Goal: Task Accomplishment & Management: Use online tool/utility

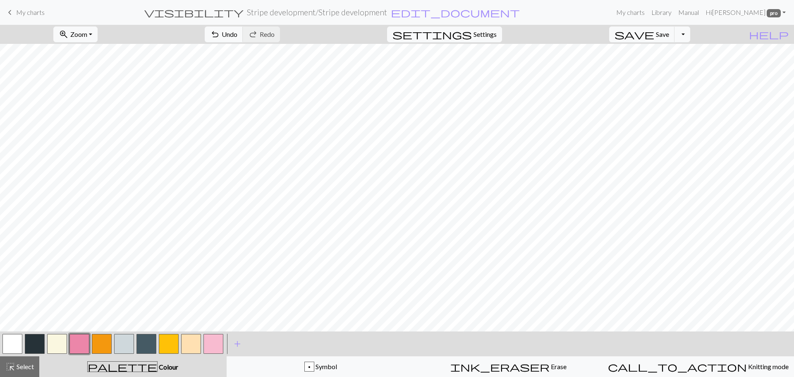
click at [24, 10] on span "My charts" at bounding box center [30, 12] width 29 height 8
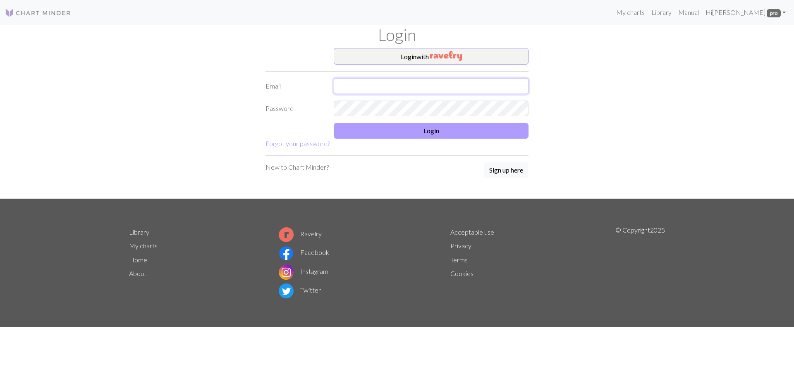
type input "juliamarywilmott@gmail.com"
click at [416, 132] on button "Login" at bounding box center [431, 131] width 195 height 16
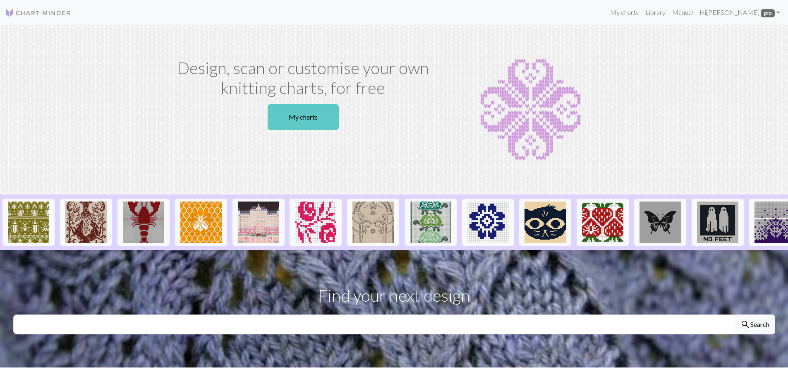
click at [300, 122] on link "My charts" at bounding box center [303, 117] width 71 height 26
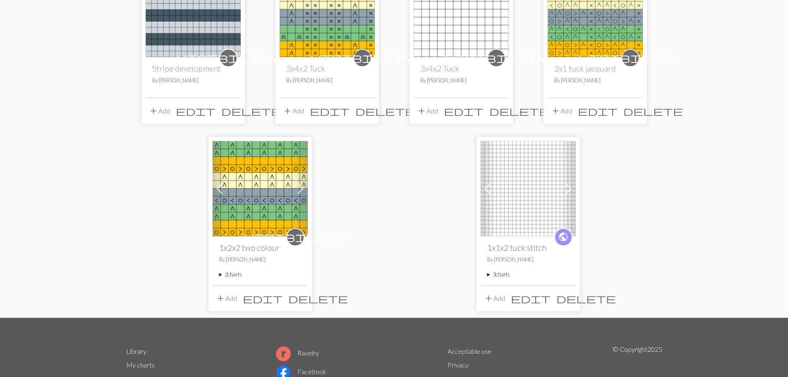
scroll to position [124, 0]
click at [243, 225] on img at bounding box center [260, 188] width 95 height 95
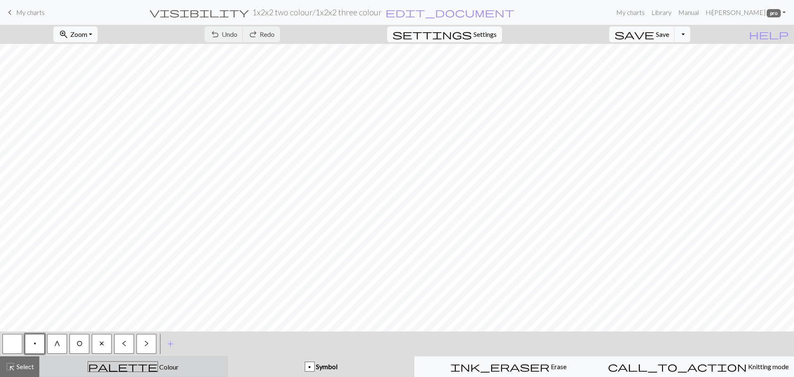
click at [115, 368] on div "palette Colour Colour" at bounding box center [133, 366] width 177 height 11
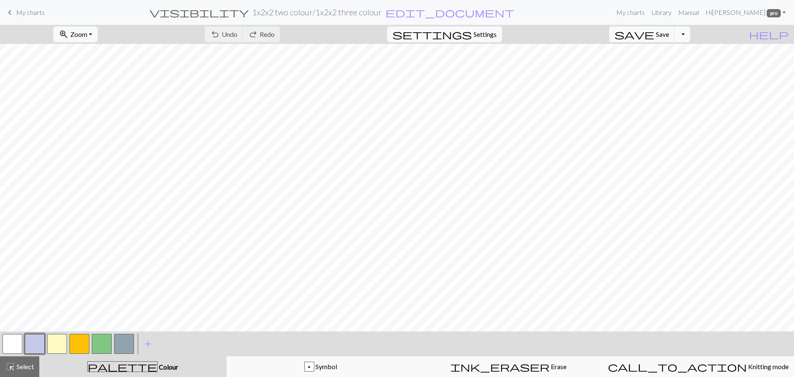
click at [690, 34] on button "Toggle Dropdown" at bounding box center [683, 34] width 16 height 16
click at [666, 53] on button "file_copy Save a copy" at bounding box center [621, 52] width 136 height 13
click at [429, 11] on span "edit_document" at bounding box center [464, 13] width 129 height 12
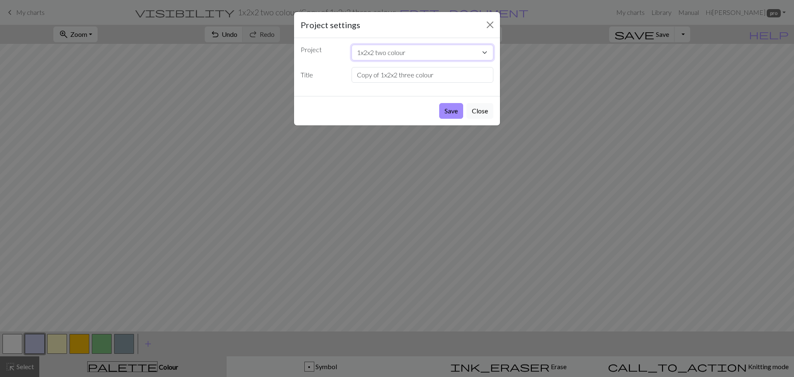
click at [412, 50] on select "1x2x2 two colour Stripe development 3x4x2 Tuck 3x4x2 Tuck 2x1 tuck jacquard 1x1…" at bounding box center [423, 53] width 142 height 16
select select "68b7957c3eea154e62583a23"
click at [417, 53] on select "1x2x2 two colour Stripe development 3x4x2 Tuck 3x4x2 Tuck 2x1 tuck jacquard 1x1…" at bounding box center [423, 53] width 142 height 16
click at [415, 50] on select "1x2x2 two colour Stripe development 3x4x2 Tuck 3x4x2 Tuck 2x1 tuck jacquard 1x1…" at bounding box center [423, 53] width 142 height 16
click at [352, 45] on select "1x2x2 two colour Stripe development 3x4x2 Tuck 3x4x2 Tuck 2x1 tuck jacquard 1x1…" at bounding box center [423, 53] width 142 height 16
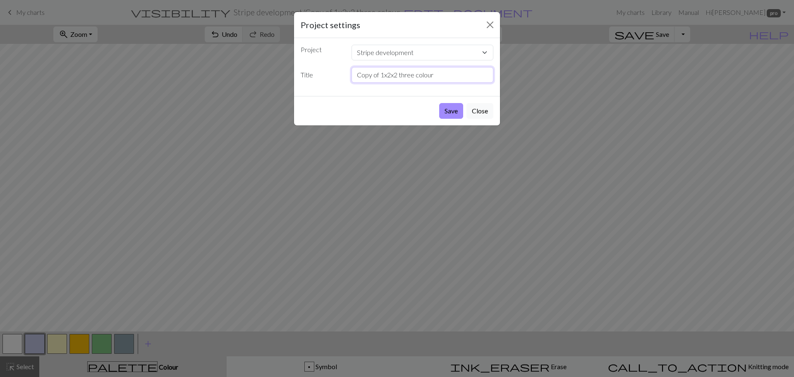
click at [391, 79] on input "Copy of 1x2x2 three colour" at bounding box center [423, 75] width 142 height 16
drag, startPoint x: 438, startPoint y: 75, endPoint x: 352, endPoint y: 86, distance: 86.0
click at [352, 86] on div "Project 1x2x2 two colour Stripe development 3x4x2 Tuck 3x4x2 Tuck 2x1 tuck jacq…" at bounding box center [397, 67] width 206 height 58
type input "1x1x1 stripe"
click at [446, 111] on button "Save" at bounding box center [451, 111] width 24 height 16
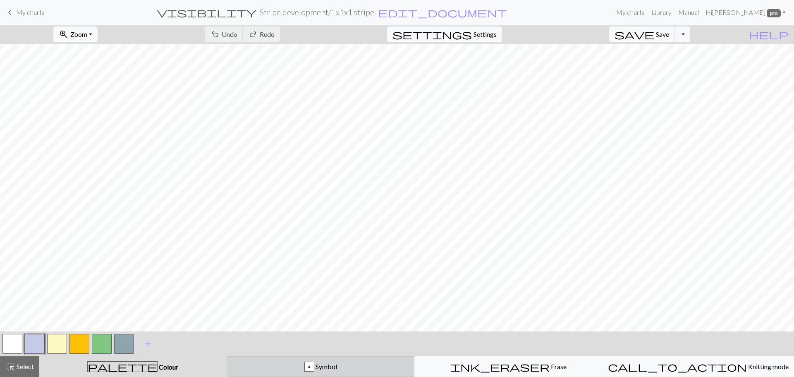
click at [276, 365] on div "p Symbol" at bounding box center [320, 367] width 177 height 10
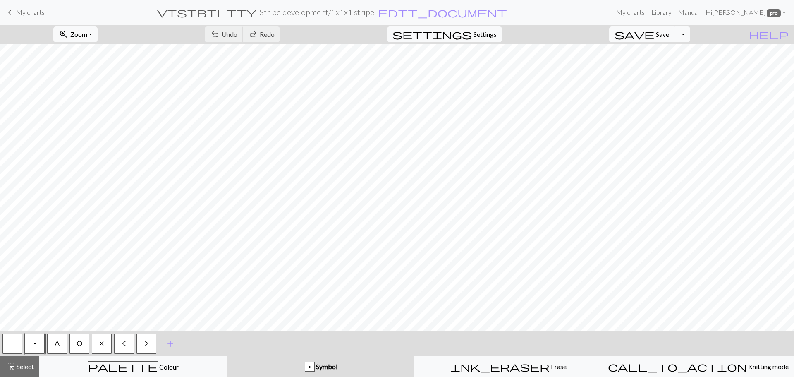
click at [10, 345] on button "button" at bounding box center [12, 344] width 20 height 20
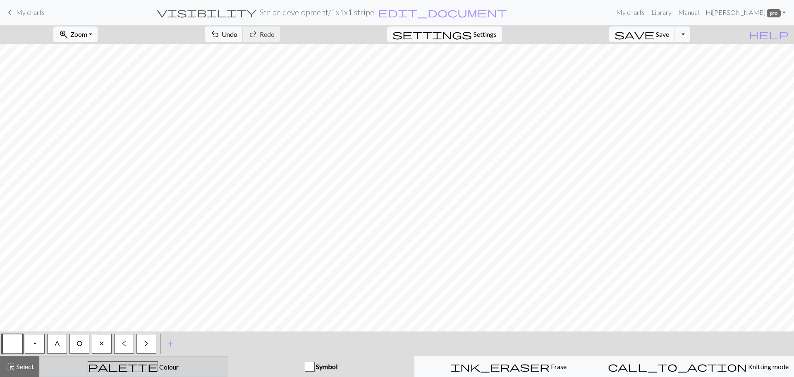
click at [158, 368] on span "Colour" at bounding box center [168, 367] width 21 height 8
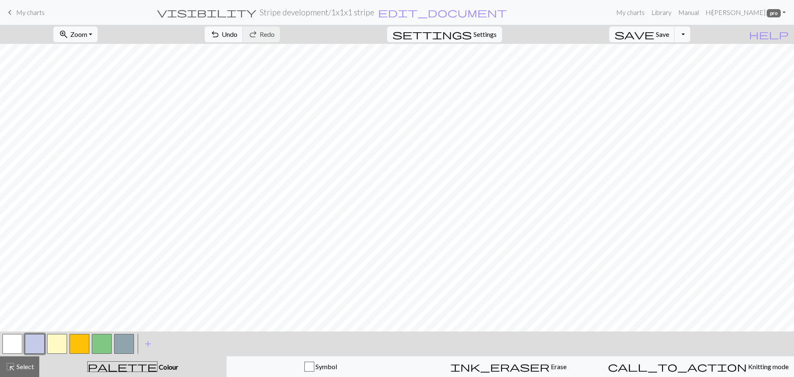
click at [79, 338] on button "button" at bounding box center [79, 344] width 20 height 20
click at [105, 344] on button "button" at bounding box center [102, 344] width 20 height 20
click at [60, 342] on button "button" at bounding box center [57, 344] width 20 height 20
click at [80, 342] on button "button" at bounding box center [79, 344] width 20 height 20
click at [56, 342] on button "button" at bounding box center [57, 344] width 20 height 20
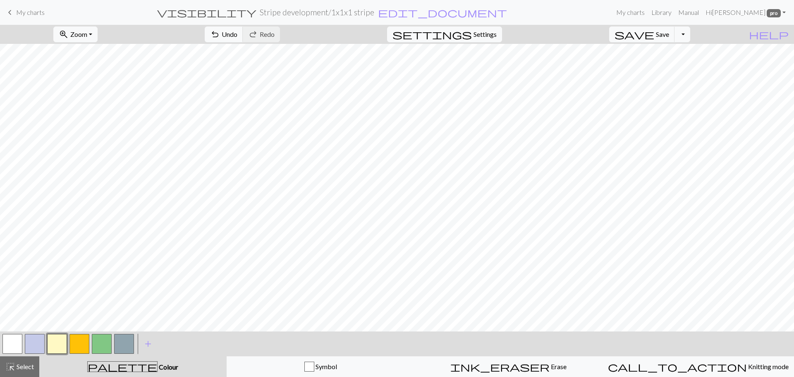
click at [77, 344] on button "button" at bounding box center [79, 344] width 20 height 20
click at [102, 340] on button "button" at bounding box center [102, 344] width 20 height 20
click at [55, 343] on button "button" at bounding box center [57, 344] width 20 height 20
click at [71, 343] on button "button" at bounding box center [79, 344] width 20 height 20
click at [98, 342] on button "button" at bounding box center [102, 344] width 20 height 20
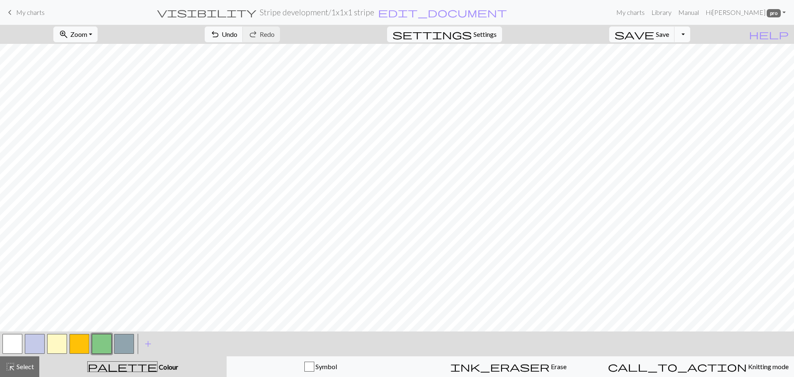
click at [690, 36] on button "Toggle Dropdown" at bounding box center [683, 34] width 16 height 16
click at [670, 64] on button "save_alt Download" at bounding box center [621, 65] width 136 height 13
click at [690, 34] on button "Toggle Dropdown" at bounding box center [683, 34] width 16 height 16
click at [656, 63] on button "save_alt Download" at bounding box center [621, 65] width 136 height 13
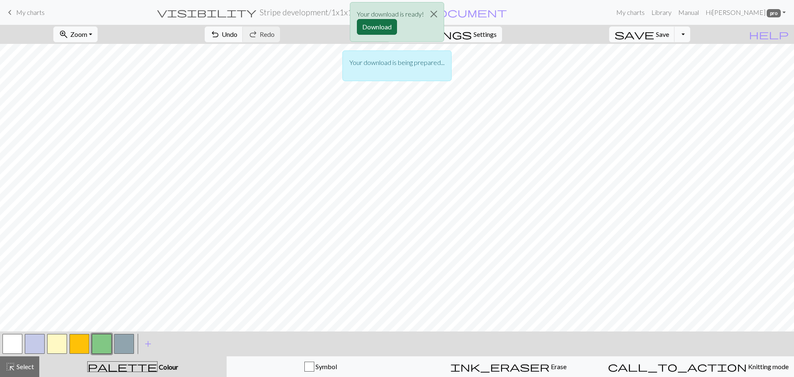
click at [373, 24] on button "Download" at bounding box center [377, 27] width 40 height 16
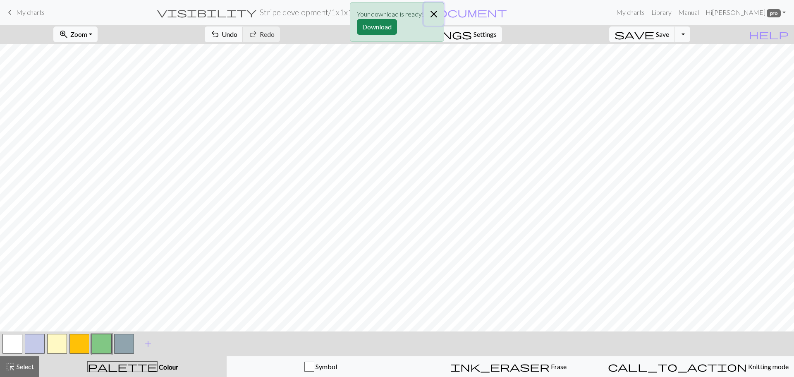
click at [435, 11] on button "Close" at bounding box center [434, 13] width 20 height 23
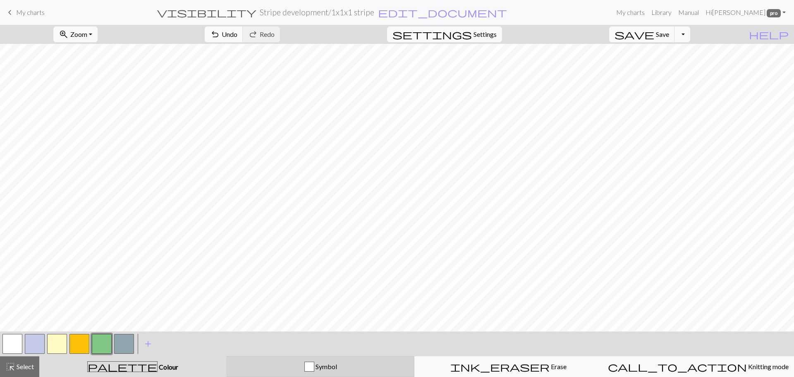
click at [280, 369] on div "Symbol" at bounding box center [320, 367] width 177 height 10
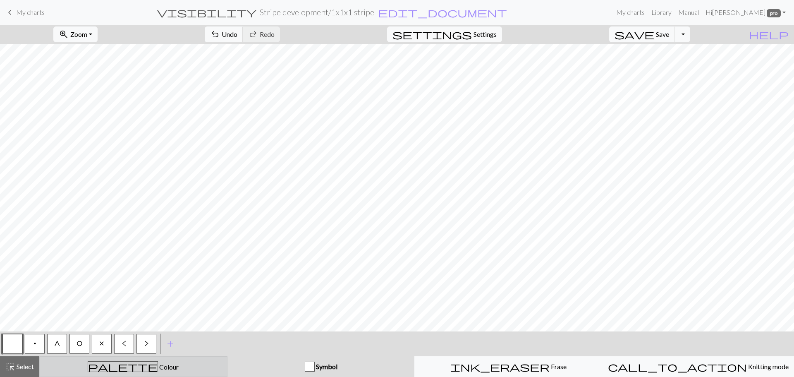
click at [158, 367] on div "palette Colour Colour" at bounding box center [133, 366] width 177 height 11
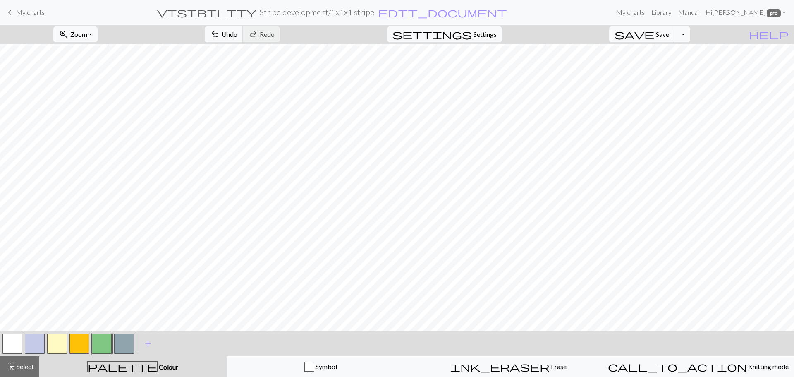
click at [78, 347] on button "button" at bounding box center [79, 344] width 20 height 20
click at [487, 37] on span "Settings" at bounding box center [485, 34] width 23 height 10
select select "sport"
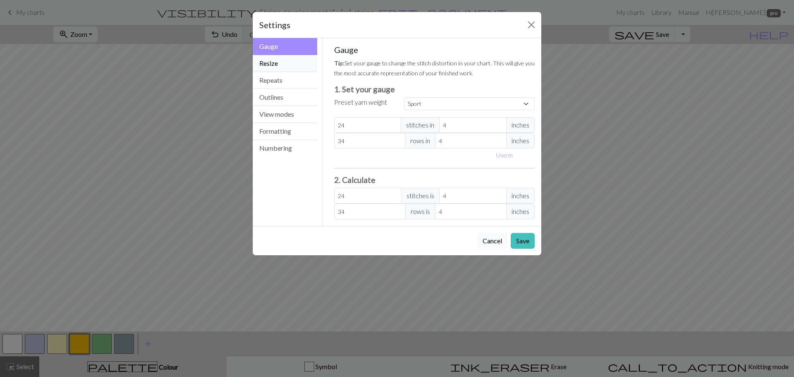
click at [296, 61] on button "Resize" at bounding box center [285, 63] width 65 height 17
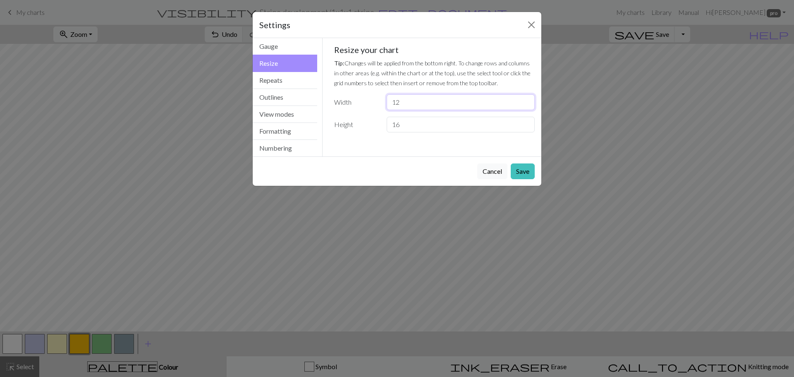
click at [400, 103] on input "12" at bounding box center [461, 102] width 148 height 16
type input "1"
type input "24"
click at [404, 127] on input "16" at bounding box center [461, 125] width 148 height 16
type input "1"
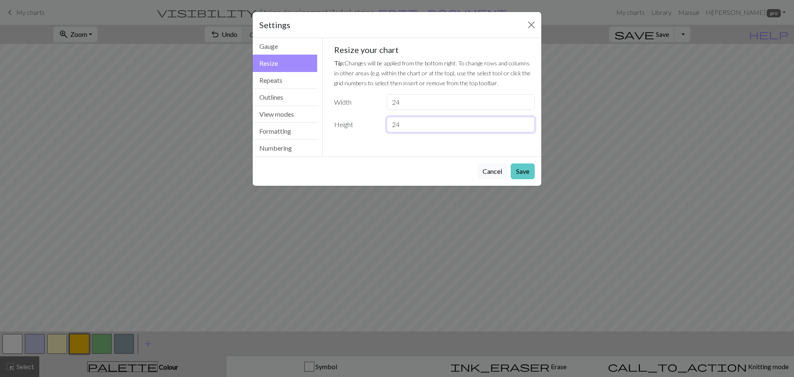
type input "24"
click at [523, 169] on button "Save" at bounding box center [523, 171] width 24 height 16
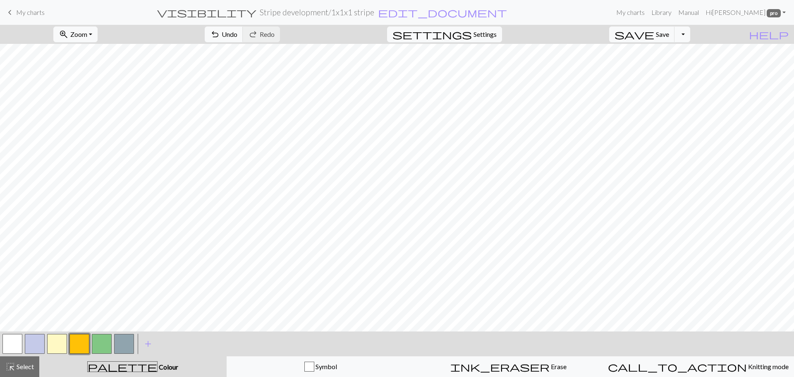
click at [57, 343] on button "button" at bounding box center [57, 344] width 20 height 20
click at [83, 338] on button "button" at bounding box center [79, 344] width 20 height 20
click at [55, 348] on button "button" at bounding box center [57, 344] width 20 height 20
click at [497, 32] on span "Settings" at bounding box center [485, 34] width 23 height 10
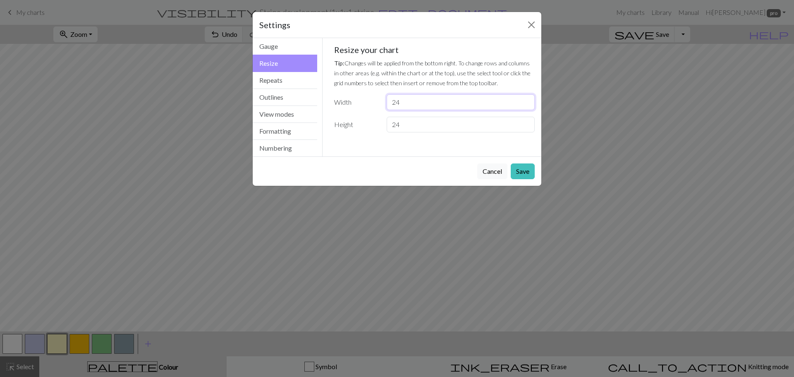
click at [402, 101] on input "24" at bounding box center [461, 102] width 148 height 16
type input "20"
click at [519, 167] on button "Save" at bounding box center [523, 171] width 24 height 16
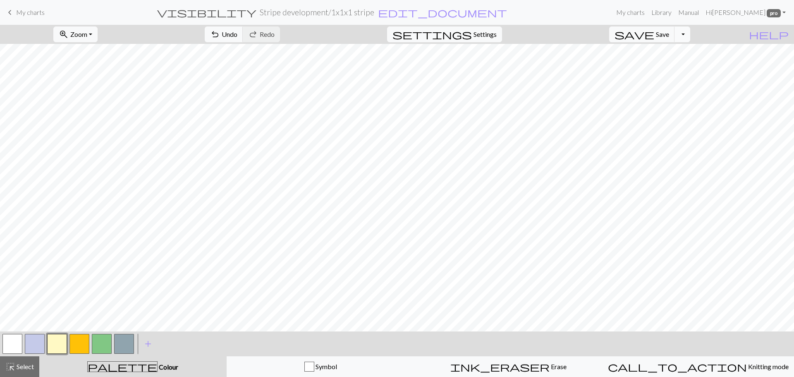
click at [690, 33] on button "Toggle Dropdown" at bounding box center [683, 34] width 16 height 16
click at [675, 53] on button "file_copy Save a copy" at bounding box center [621, 52] width 136 height 13
click at [654, 36] on span "save" at bounding box center [635, 35] width 40 height 12
click at [690, 37] on button "Toggle Dropdown" at bounding box center [683, 34] width 16 height 16
click at [662, 69] on button "save_alt Download" at bounding box center [621, 65] width 136 height 13
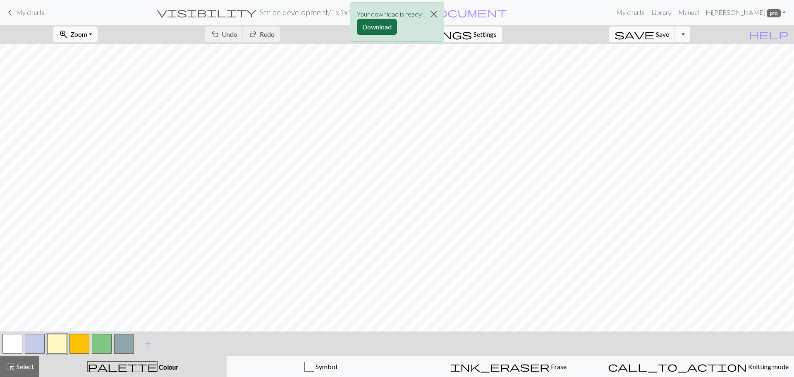
click at [372, 22] on button "Download" at bounding box center [377, 27] width 40 height 16
click at [59, 347] on button "button" at bounding box center [57, 344] width 20 height 20
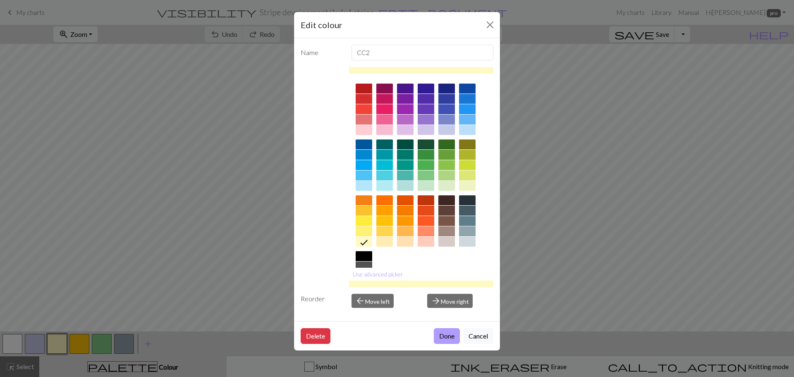
click at [450, 334] on button "Done" at bounding box center [447, 336] width 26 height 16
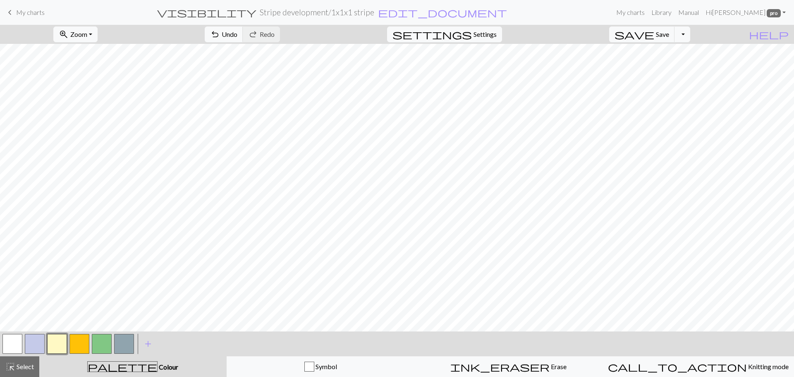
click at [81, 345] on button "button" at bounding box center [79, 344] width 20 height 20
click at [100, 340] on button "button" at bounding box center [102, 344] width 20 height 20
click at [80, 343] on button "button" at bounding box center [79, 344] width 20 height 20
click at [56, 338] on button "button" at bounding box center [57, 344] width 20 height 20
click at [97, 343] on button "button" at bounding box center [102, 344] width 20 height 20
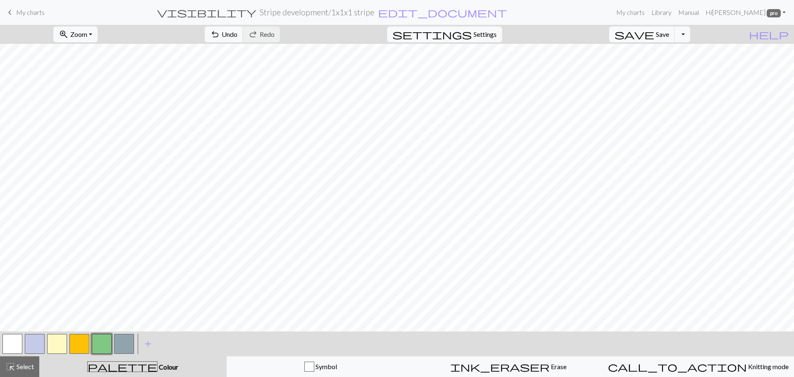
click at [60, 341] on button "button" at bounding box center [57, 344] width 20 height 20
click at [80, 344] on button "button" at bounding box center [79, 344] width 20 height 20
click at [101, 342] on button "button" at bounding box center [102, 344] width 20 height 20
click at [56, 341] on button "button" at bounding box center [57, 344] width 20 height 20
click at [82, 341] on button "button" at bounding box center [79, 344] width 20 height 20
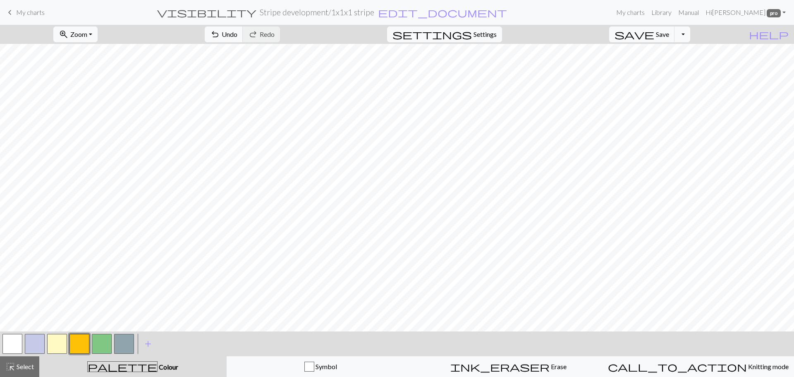
click at [102, 345] on button "button" at bounding box center [102, 344] width 20 height 20
click at [53, 343] on button "button" at bounding box center [57, 344] width 20 height 20
click at [82, 345] on button "button" at bounding box center [79, 344] width 20 height 20
click at [105, 342] on button "button" at bounding box center [102, 344] width 20 height 20
click at [61, 344] on button "button" at bounding box center [57, 344] width 20 height 20
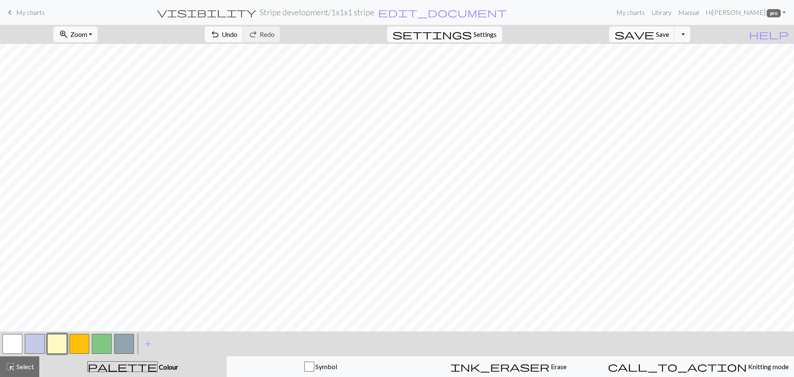
click at [77, 342] on button "button" at bounding box center [79, 344] width 20 height 20
click at [690, 32] on button "Toggle Dropdown" at bounding box center [683, 34] width 16 height 16
click at [675, 66] on button "save_alt Download" at bounding box center [621, 65] width 136 height 13
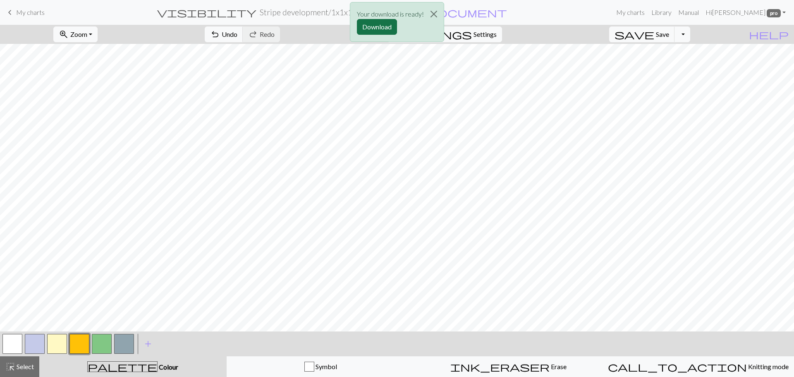
click at [381, 27] on button "Download" at bounding box center [377, 27] width 40 height 16
click at [60, 344] on button "button" at bounding box center [57, 344] width 20 height 20
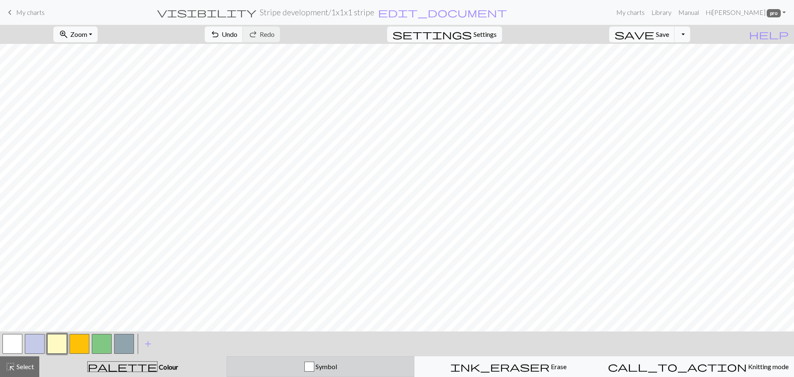
click at [259, 364] on div "Symbol" at bounding box center [320, 367] width 177 height 10
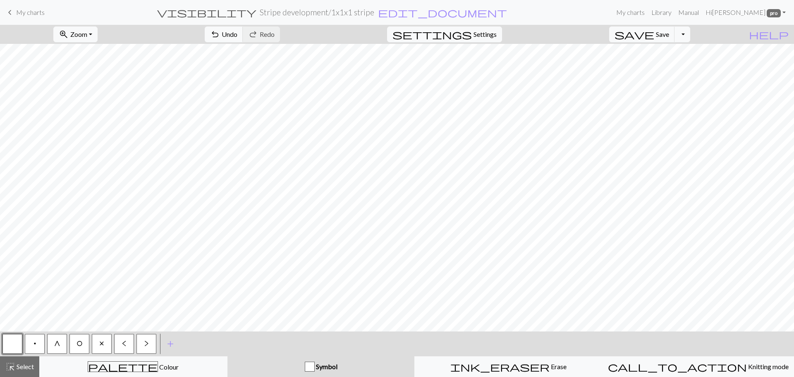
click at [101, 346] on span "x" at bounding box center [101, 343] width 5 height 7
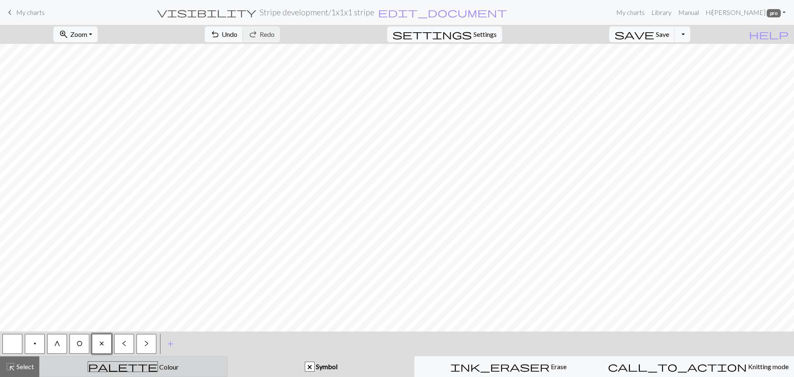
click at [167, 368] on div "palette Colour Colour" at bounding box center [133, 366] width 177 height 11
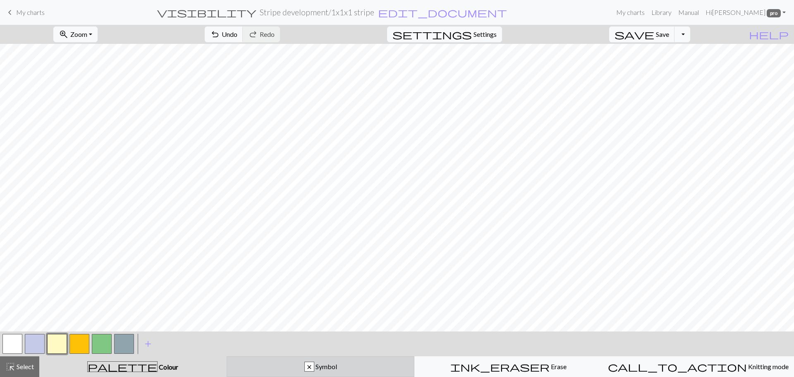
click at [283, 373] on button "x Symbol" at bounding box center [321, 366] width 188 height 21
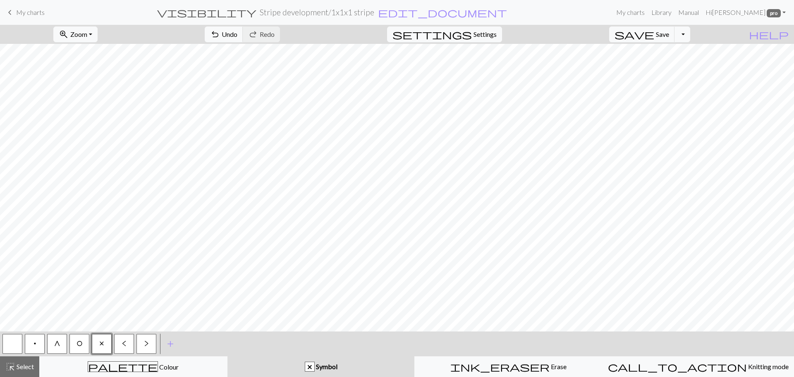
click at [99, 340] on button "x" at bounding box center [102, 344] width 20 height 20
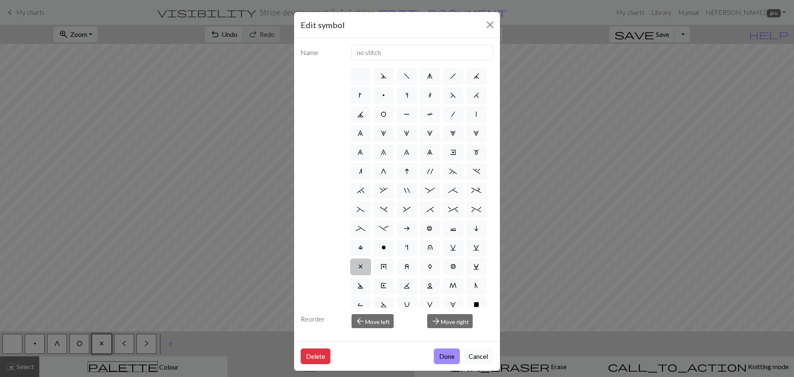
click at [474, 351] on button "Cancel" at bounding box center [478, 356] width 30 height 16
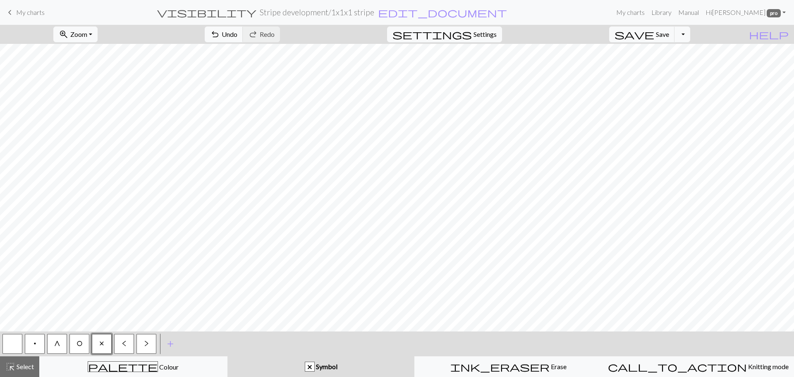
click at [14, 339] on button "button" at bounding box center [12, 344] width 20 height 20
click at [99, 345] on span "x" at bounding box center [101, 343] width 5 height 7
click at [60, 345] on span "G" at bounding box center [57, 343] width 6 height 7
click at [17, 342] on button "button" at bounding box center [12, 344] width 20 height 20
click at [59, 345] on span "G" at bounding box center [57, 343] width 6 height 7
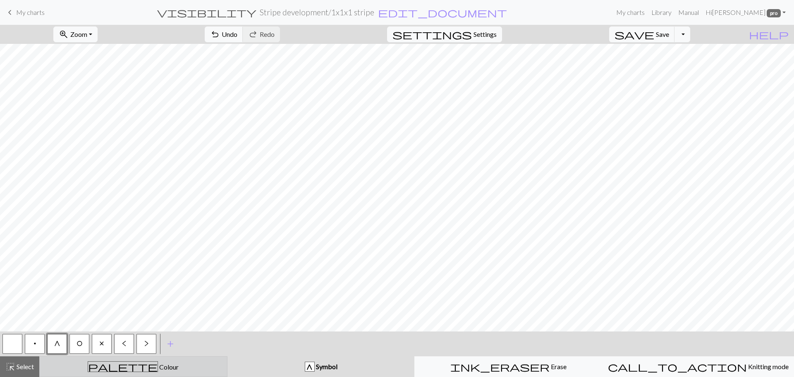
click at [198, 370] on div "palette Colour Colour" at bounding box center [133, 366] width 177 height 11
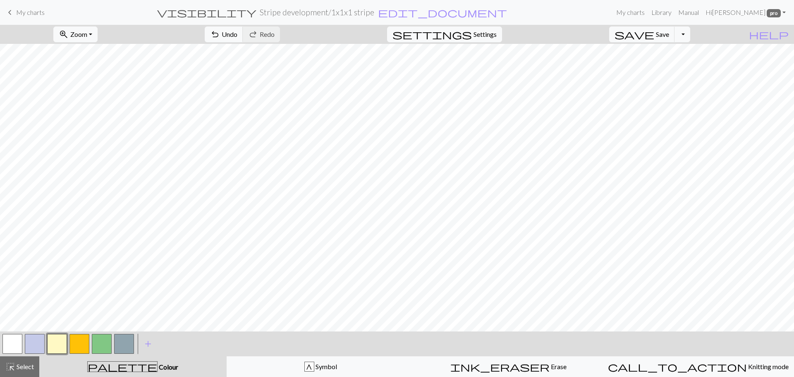
click at [77, 348] on button "button" at bounding box center [79, 344] width 20 height 20
click at [98, 348] on button "button" at bounding box center [102, 344] width 20 height 20
click at [58, 342] on button "button" at bounding box center [57, 344] width 20 height 20
click at [82, 342] on button "button" at bounding box center [79, 344] width 20 height 20
click at [690, 34] on button "Toggle Dropdown" at bounding box center [683, 34] width 16 height 16
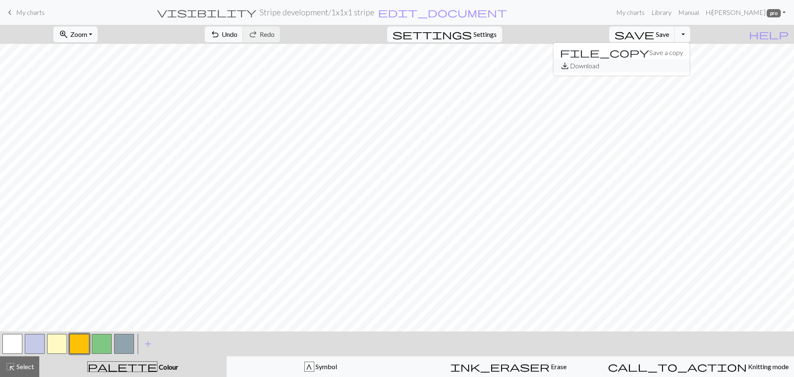
click at [671, 62] on button "save_alt Download" at bounding box center [621, 65] width 136 height 13
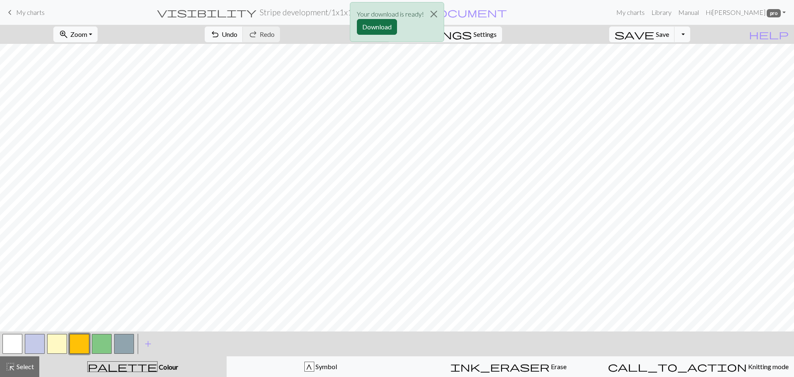
click at [379, 21] on button "Download" at bounding box center [377, 27] width 40 height 16
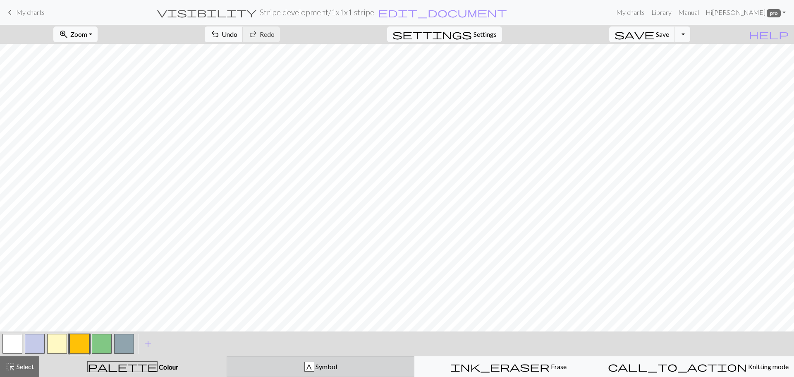
click at [289, 372] on button "G Symbol" at bounding box center [321, 366] width 188 height 21
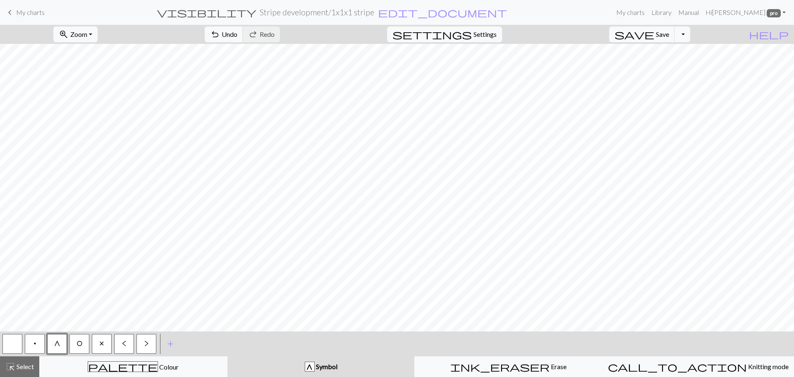
click at [13, 340] on button "button" at bounding box center [12, 344] width 20 height 20
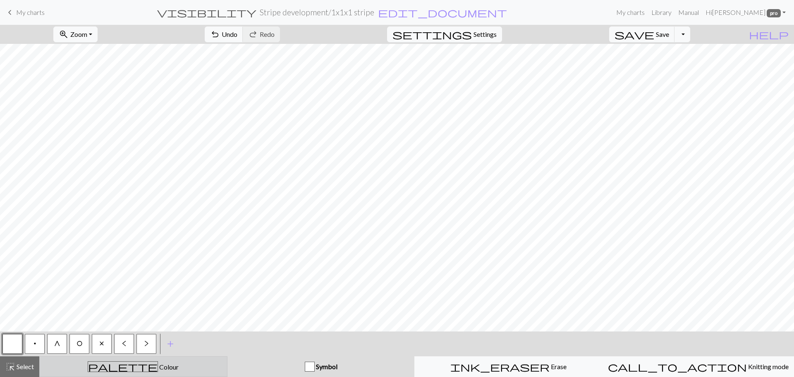
click at [144, 359] on button "palette Colour Colour" at bounding box center [133, 366] width 188 height 21
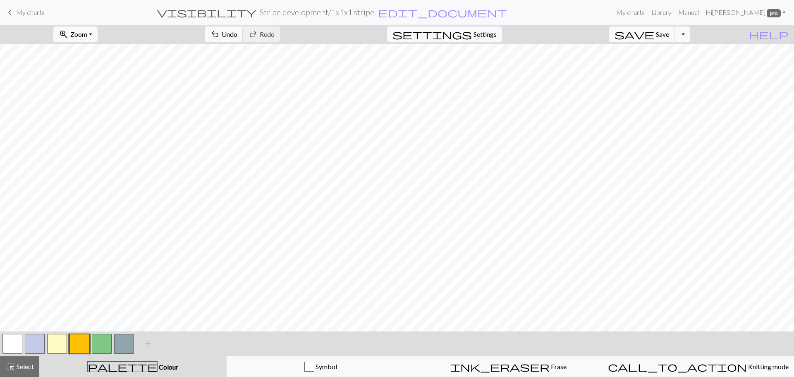
click at [57, 341] on button "button" at bounding box center [57, 344] width 20 height 20
click at [74, 341] on button "button" at bounding box center [79, 344] width 20 height 20
click at [57, 342] on button "button" at bounding box center [57, 344] width 20 height 20
click at [78, 345] on button "button" at bounding box center [79, 344] width 20 height 20
click at [56, 342] on button "button" at bounding box center [57, 344] width 20 height 20
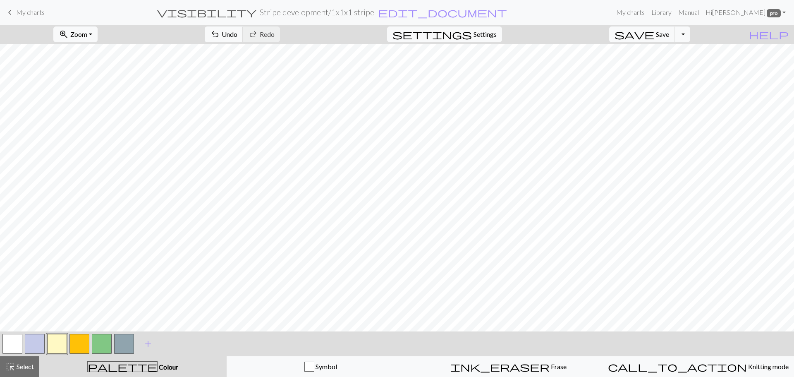
click at [81, 340] on button "button" at bounding box center [79, 344] width 20 height 20
click at [57, 337] on button "button" at bounding box center [57, 344] width 20 height 20
click at [79, 340] on button "button" at bounding box center [79, 344] width 20 height 20
click at [62, 342] on button "button" at bounding box center [57, 344] width 20 height 20
drag, startPoint x: 74, startPoint y: 347, endPoint x: 79, endPoint y: 343, distance: 6.0
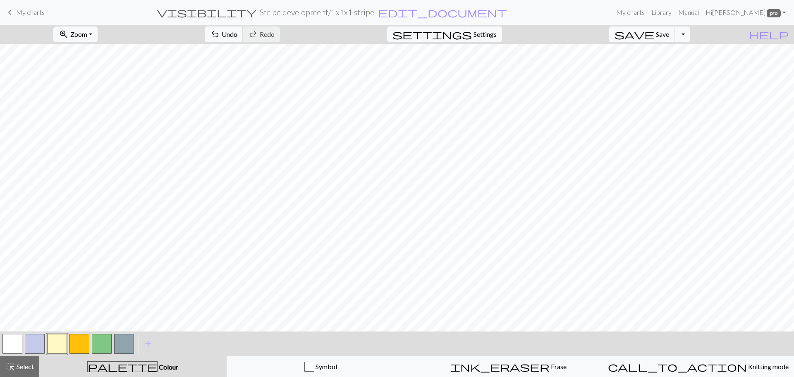
click at [75, 347] on button "button" at bounding box center [79, 344] width 20 height 20
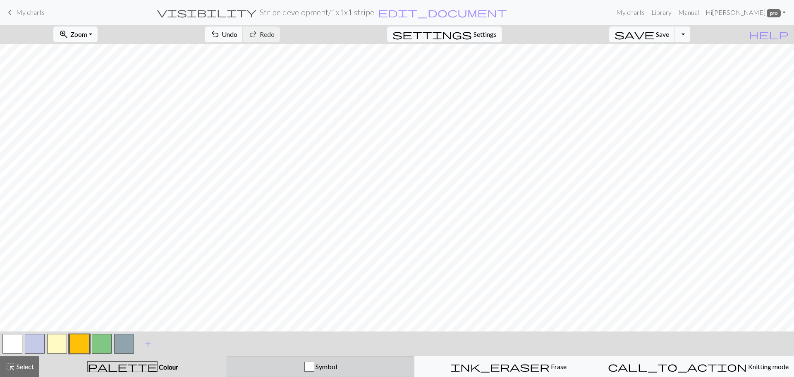
drag, startPoint x: 263, startPoint y: 369, endPoint x: 215, endPoint y: 372, distance: 48.5
click at [262, 369] on div "Symbol" at bounding box center [320, 367] width 177 height 10
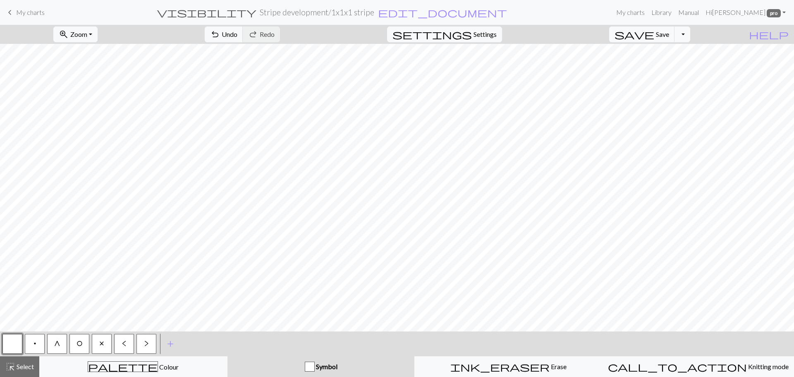
click at [97, 347] on button "x" at bounding box center [102, 344] width 20 height 20
click at [52, 342] on button "G" at bounding box center [57, 344] width 20 height 20
click at [47, 334] on button "G" at bounding box center [57, 344] width 20 height 20
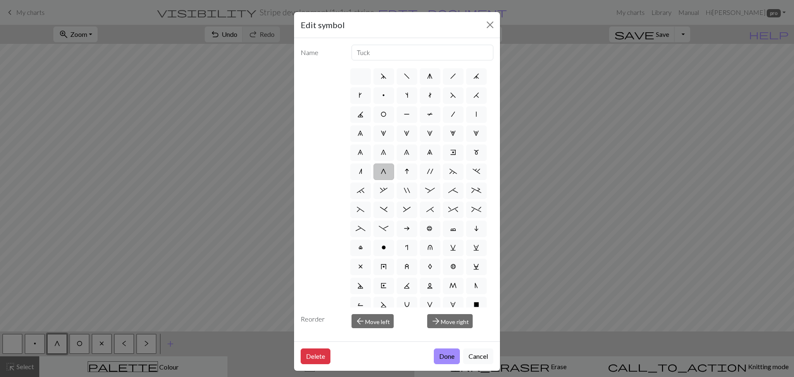
click at [248, 304] on div "Edit symbol Name Tuck d f g h j k p s t F H J O P T / | 0 1 2 3 4 5 6 7 8 9 e m…" at bounding box center [397, 188] width 794 height 377
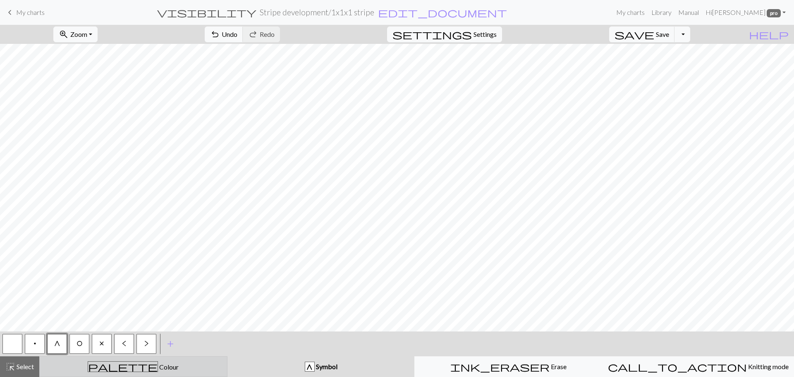
click at [187, 374] on button "palette Colour Colour" at bounding box center [133, 366] width 188 height 21
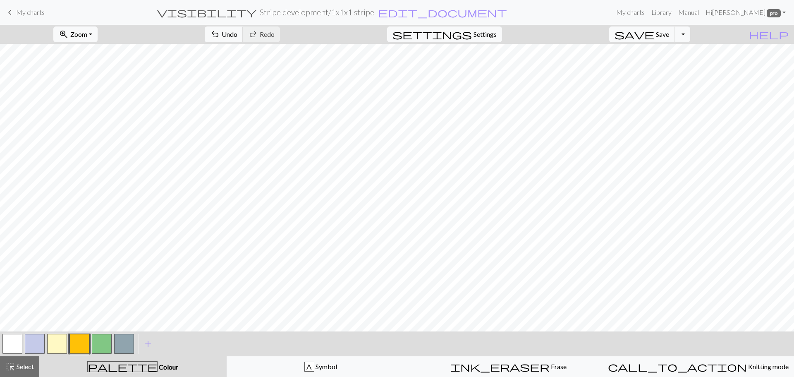
click at [56, 342] on button "button" at bounding box center [57, 344] width 20 height 20
drag, startPoint x: 77, startPoint y: 350, endPoint x: 96, endPoint y: 345, distance: 19.6
click at [77, 350] on button "button" at bounding box center [79, 344] width 20 height 20
click at [53, 344] on button "button" at bounding box center [57, 344] width 20 height 20
click at [76, 340] on button "button" at bounding box center [79, 344] width 20 height 20
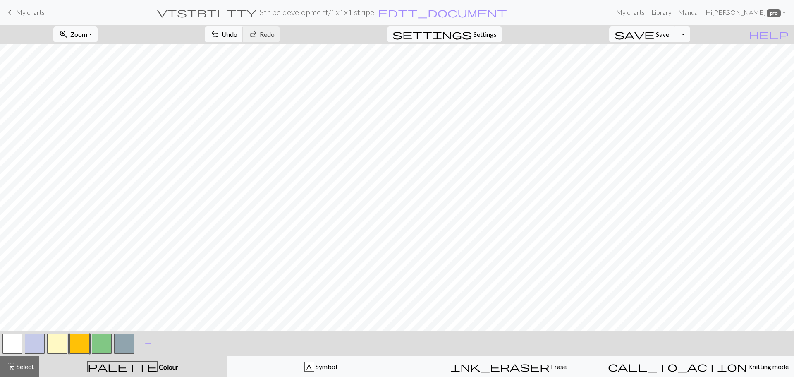
drag, startPoint x: 60, startPoint y: 345, endPoint x: 72, endPoint y: 339, distance: 12.9
click at [60, 345] on button "button" at bounding box center [57, 344] width 20 height 20
drag, startPoint x: 78, startPoint y: 346, endPoint x: 90, endPoint y: 336, distance: 15.3
click at [78, 345] on button "button" at bounding box center [79, 344] width 20 height 20
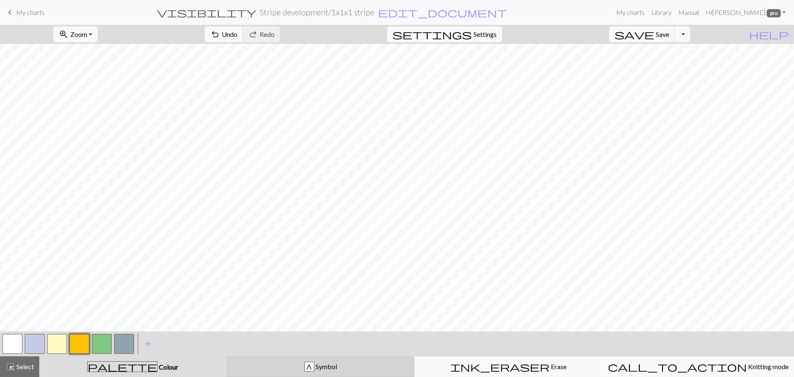
click at [290, 365] on div "G Symbol" at bounding box center [320, 367] width 177 height 10
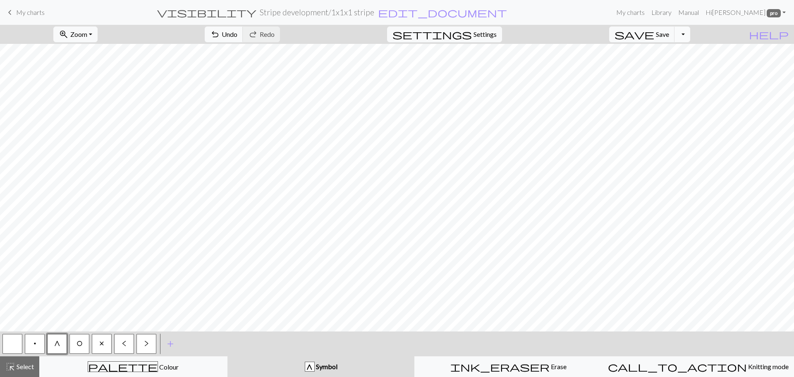
click at [690, 31] on button "Toggle Dropdown" at bounding box center [683, 34] width 16 height 16
click at [667, 69] on button "save_alt Download" at bounding box center [621, 65] width 136 height 13
click at [384, 22] on button "Download" at bounding box center [377, 27] width 40 height 16
click at [170, 341] on span "add" at bounding box center [170, 344] width 10 height 12
click at [170, 341] on button "button" at bounding box center [169, 344] width 20 height 20
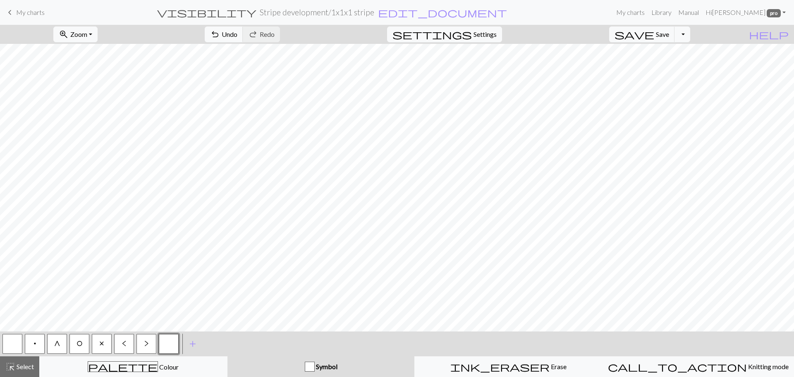
click at [170, 345] on button "button" at bounding box center [169, 344] width 20 height 20
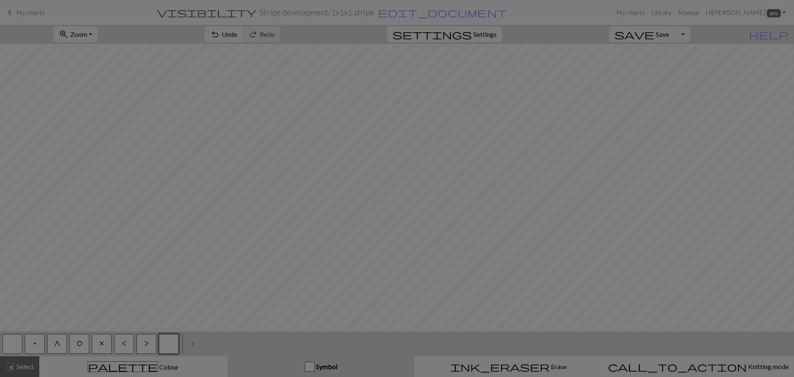
click at [170, 345] on div "Edit symbol Name d f g h j k p s t F H J O P T / | 0 1 2 3 4 5 6 7 8 9 e m n G …" at bounding box center [397, 188] width 794 height 377
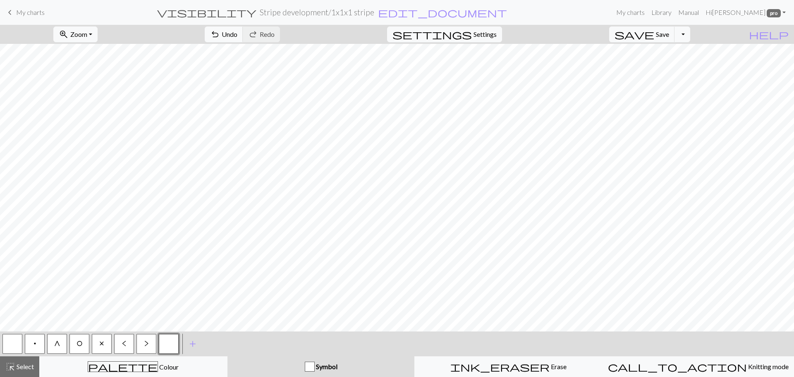
click at [167, 345] on button "button" at bounding box center [169, 344] width 20 height 20
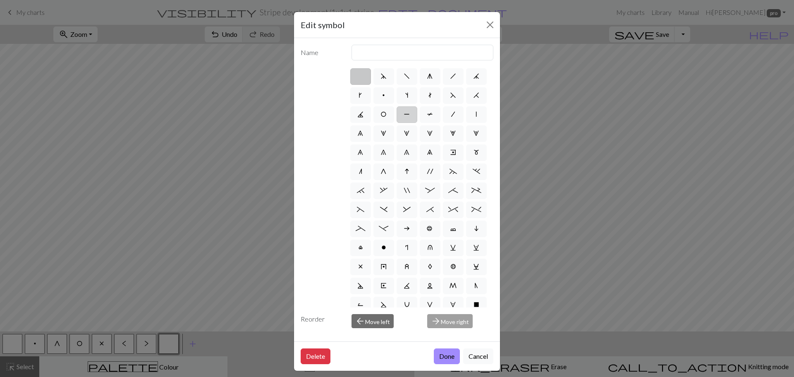
click at [410, 111] on span "P" at bounding box center [407, 114] width 6 height 7
click at [409, 111] on input "P" at bounding box center [406, 111] width 5 height 5
radio input "true"
click at [374, 52] on input "purl" at bounding box center [423, 53] width 142 height 16
type input "p"
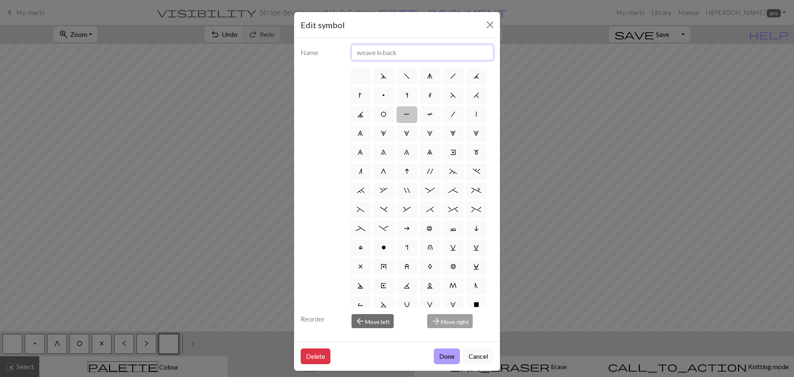
type input "weave in back"
click at [443, 357] on button "Done" at bounding box center [447, 356] width 26 height 16
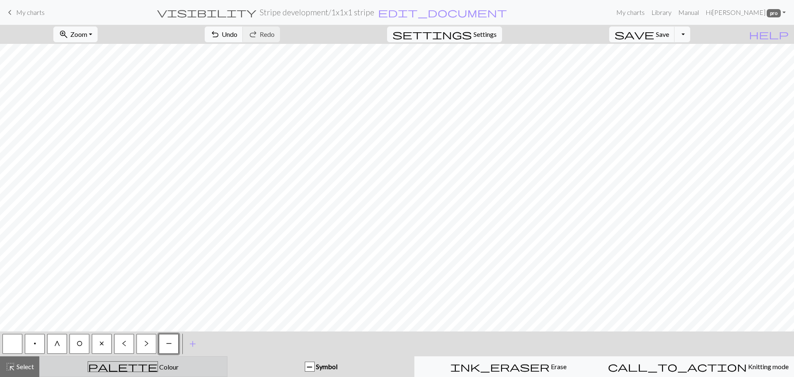
click at [158, 363] on span "Colour" at bounding box center [168, 367] width 21 height 8
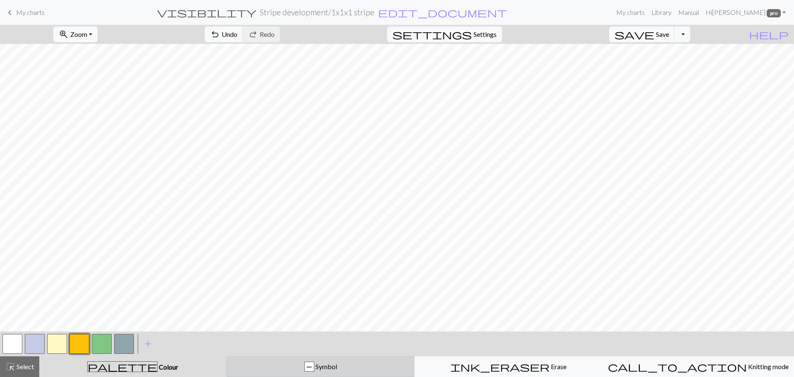
drag, startPoint x: 259, startPoint y: 373, endPoint x: 252, endPoint y: 370, distance: 7.2
click at [259, 372] on button "P Symbol" at bounding box center [321, 366] width 188 height 21
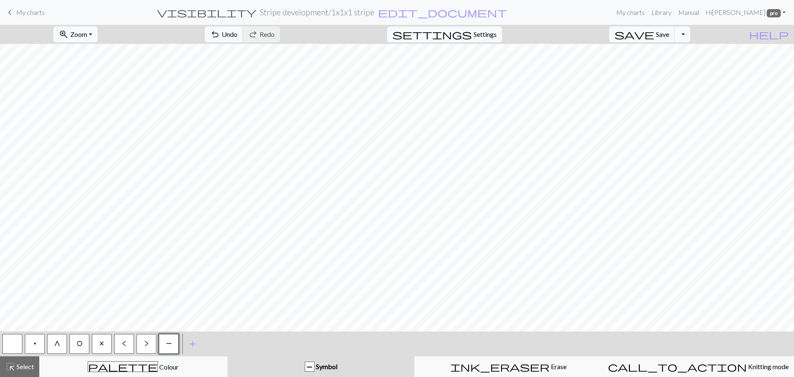
click at [15, 343] on button "button" at bounding box center [12, 344] width 20 height 20
click at [8, 345] on button "button" at bounding box center [12, 344] width 20 height 20
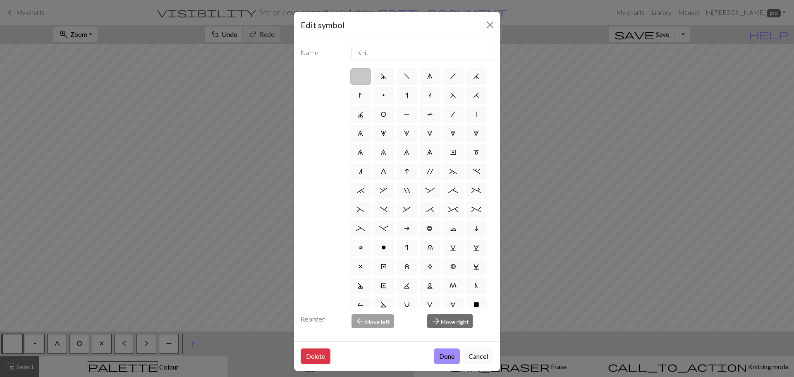
drag, startPoint x: 480, startPoint y: 355, endPoint x: 473, endPoint y: 348, distance: 10.2
click at [477, 351] on button "Cancel" at bounding box center [478, 356] width 30 height 16
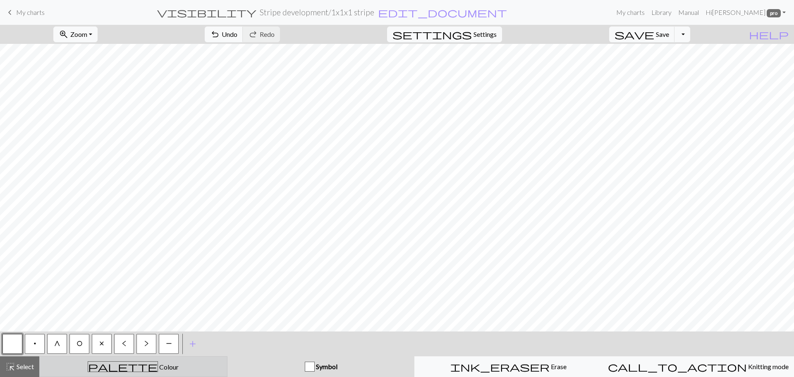
click at [172, 373] on button "palette Colour Colour" at bounding box center [133, 366] width 188 height 21
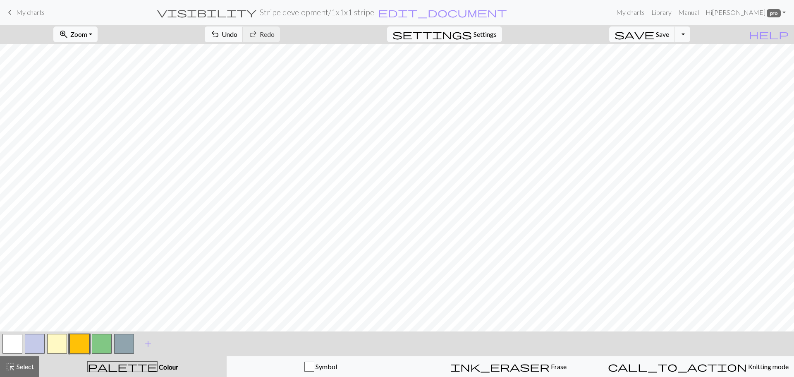
click at [85, 344] on button "button" at bounding box center [79, 344] width 20 height 20
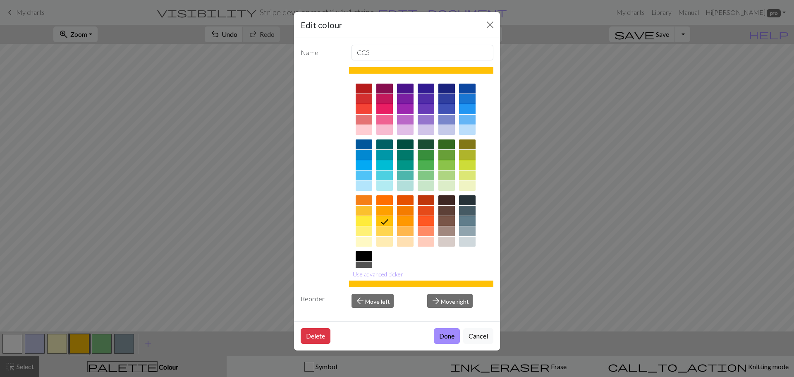
drag, startPoint x: 486, startPoint y: 336, endPoint x: 421, endPoint y: 338, distance: 65.0
click at [485, 336] on button "Cancel" at bounding box center [478, 336] width 30 height 16
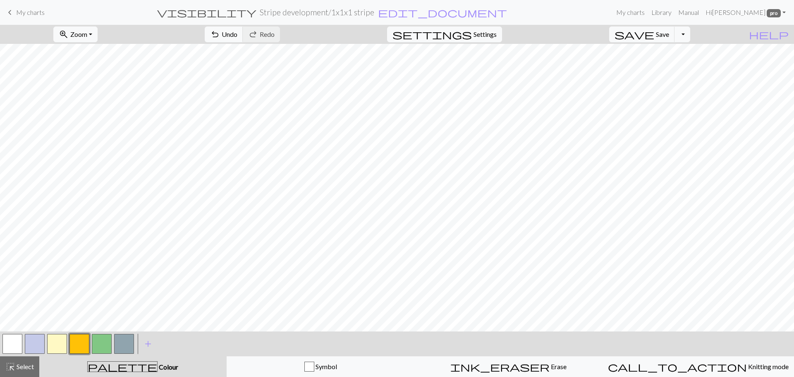
click at [98, 345] on button "button" at bounding box center [102, 344] width 20 height 20
drag, startPoint x: 58, startPoint y: 344, endPoint x: 97, endPoint y: 333, distance: 40.3
click at [59, 344] on button "button" at bounding box center [57, 344] width 20 height 20
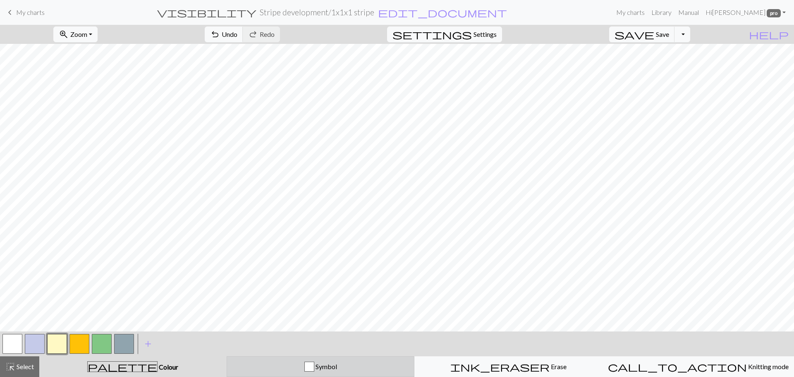
click at [321, 366] on span "Symbol" at bounding box center [325, 366] width 23 height 8
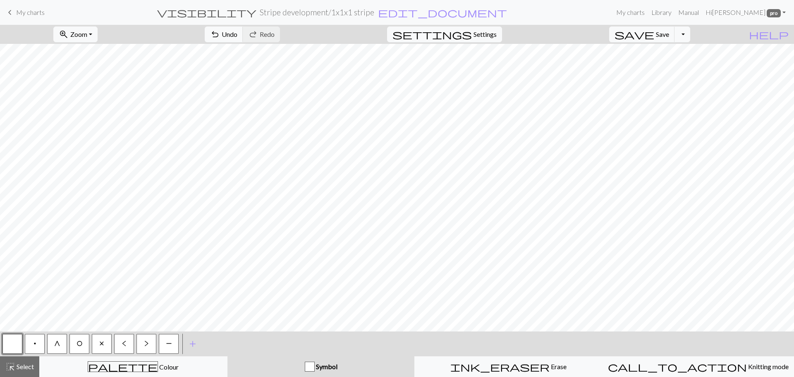
click at [174, 341] on button "P" at bounding box center [169, 344] width 20 height 20
click at [168, 342] on span "P" at bounding box center [169, 343] width 6 height 7
click at [168, 342] on div "Edit symbol Name weave in back d f g h j k p s t F H J O P T / | 0 1 2 3 4 5 6 …" at bounding box center [397, 188] width 794 height 377
click at [169, 339] on button "P" at bounding box center [169, 344] width 20 height 20
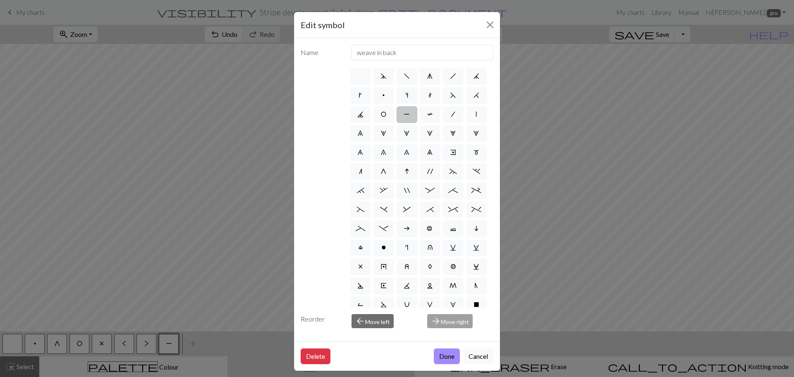
click at [560, 68] on div "Edit symbol Name weave in back d f g h j k p s t F H J O P T / | 0 1 2 3 4 5 6 …" at bounding box center [397, 188] width 794 height 377
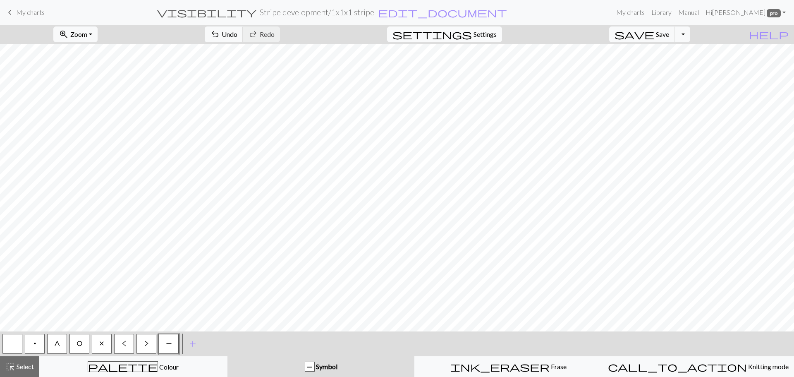
click at [497, 34] on span "Settings" at bounding box center [485, 34] width 23 height 10
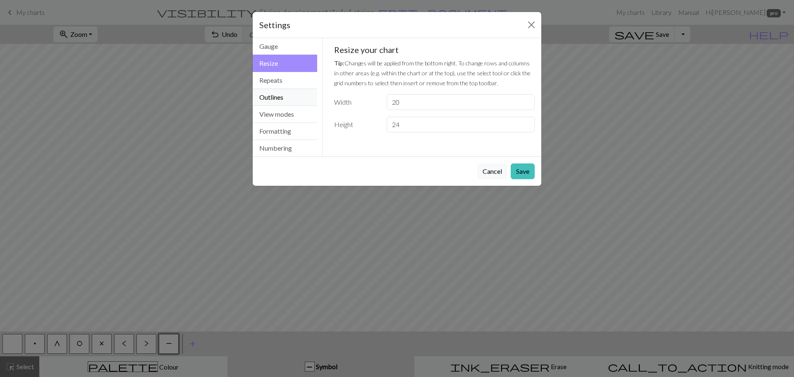
click at [288, 97] on button "Outlines" at bounding box center [285, 97] width 65 height 17
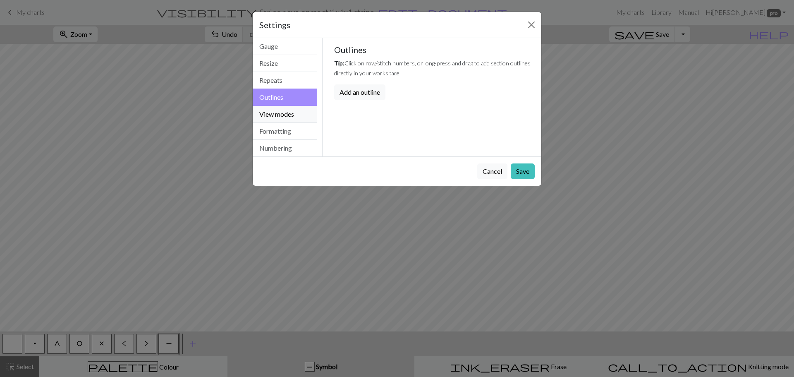
click at [279, 112] on button "View modes" at bounding box center [285, 114] width 65 height 17
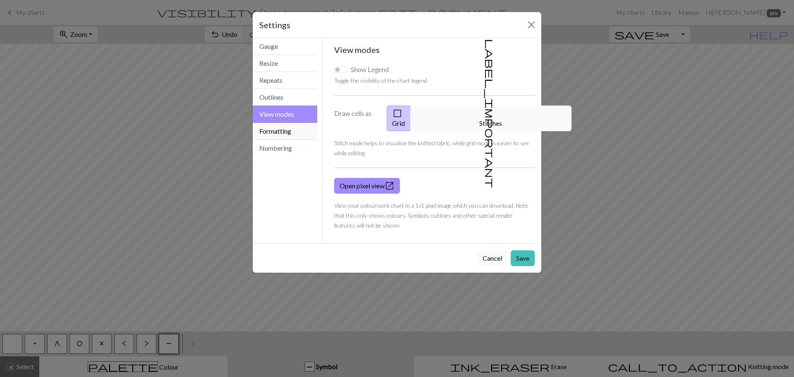
click at [275, 133] on button "Formatting" at bounding box center [285, 131] width 65 height 17
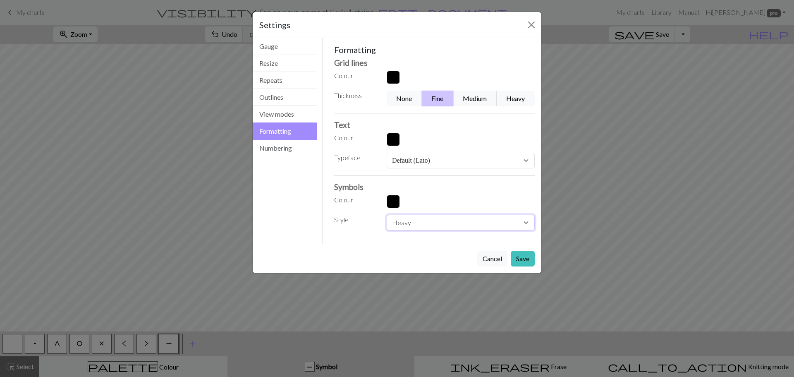
click at [432, 219] on select "Normal Light Heavy Hand drawn" at bounding box center [461, 223] width 148 height 16
click at [387, 215] on select "Normal Light Heavy Hand drawn" at bounding box center [461, 223] width 148 height 16
click at [525, 255] on button "Save" at bounding box center [523, 259] width 24 height 16
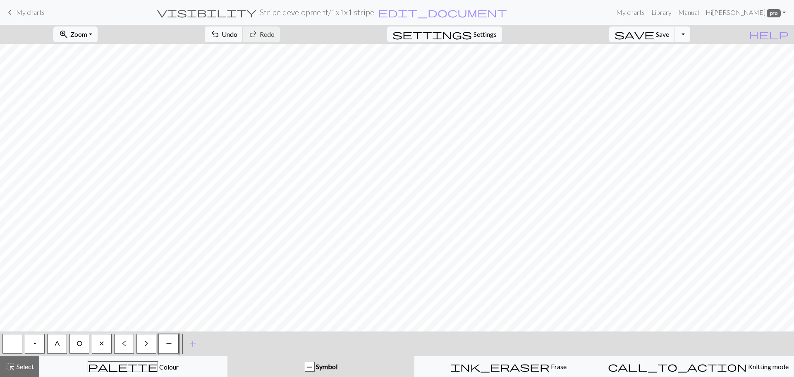
click at [690, 33] on button "Toggle Dropdown" at bounding box center [683, 34] width 16 height 16
click at [668, 64] on button "save_alt Download" at bounding box center [621, 65] width 136 height 13
click at [384, 29] on button "Download" at bounding box center [377, 27] width 40 height 16
click at [101, 347] on button "x" at bounding box center [102, 344] width 20 height 20
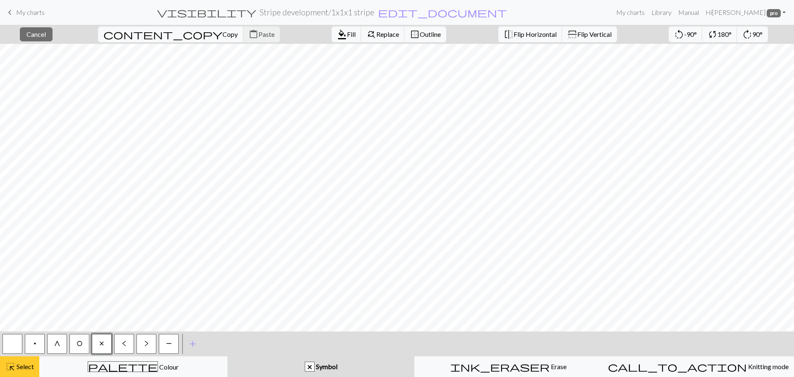
click at [31, 370] on span "Select" at bounding box center [24, 366] width 19 height 8
click at [16, 364] on span "Select" at bounding box center [24, 366] width 19 height 8
click at [19, 364] on span "Select" at bounding box center [24, 366] width 19 height 8
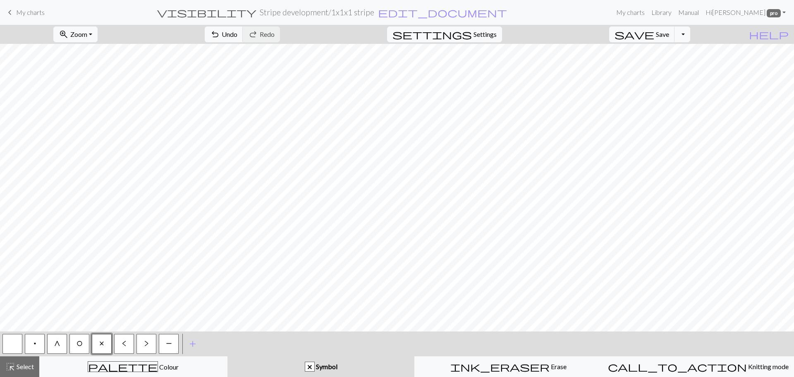
click at [11, 343] on button "button" at bounding box center [12, 344] width 20 height 20
click at [168, 344] on span "P" at bounding box center [169, 343] width 6 height 7
click at [104, 343] on button "x" at bounding box center [102, 344] width 20 height 20
click at [170, 342] on span "P" at bounding box center [169, 343] width 6 height 7
click at [12, 343] on button "button" at bounding box center [12, 344] width 20 height 20
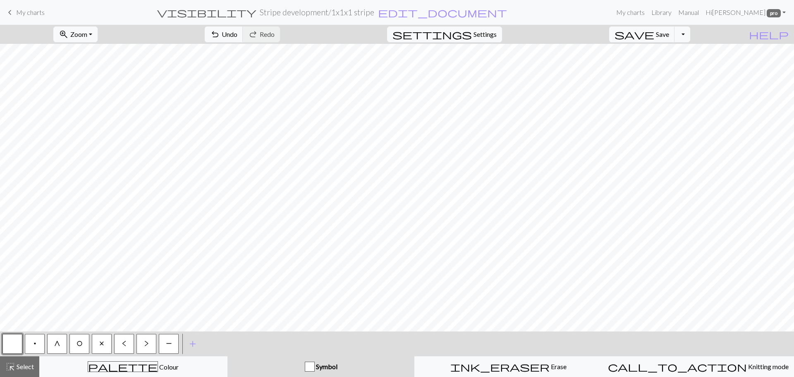
click at [168, 343] on span "P" at bounding box center [169, 343] width 6 height 7
click at [690, 36] on button "Toggle Dropdown" at bounding box center [683, 34] width 16 height 16
click at [671, 62] on button "save_alt Download" at bounding box center [621, 65] width 136 height 13
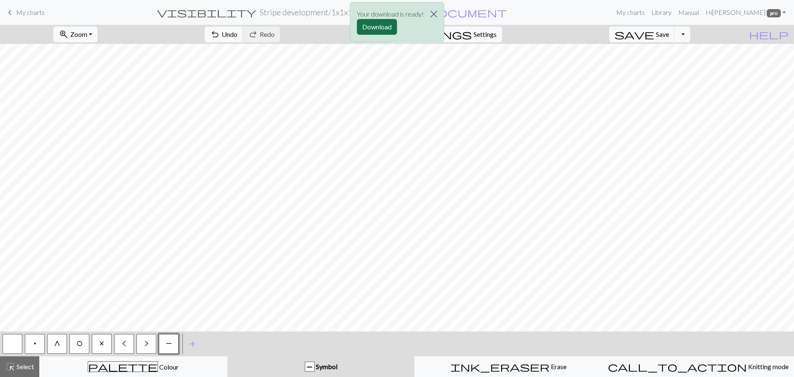
click at [382, 27] on button "Download" at bounding box center [377, 27] width 40 height 16
